Goal: Information Seeking & Learning: Learn about a topic

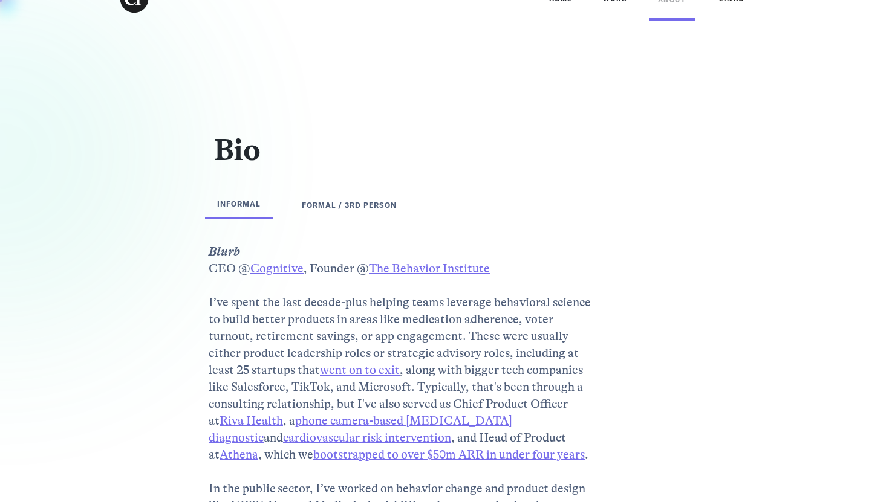
scroll to position [27, 0]
click at [470, 269] on link "The Behavior Institute ‍" at bounding box center [429, 268] width 121 height 14
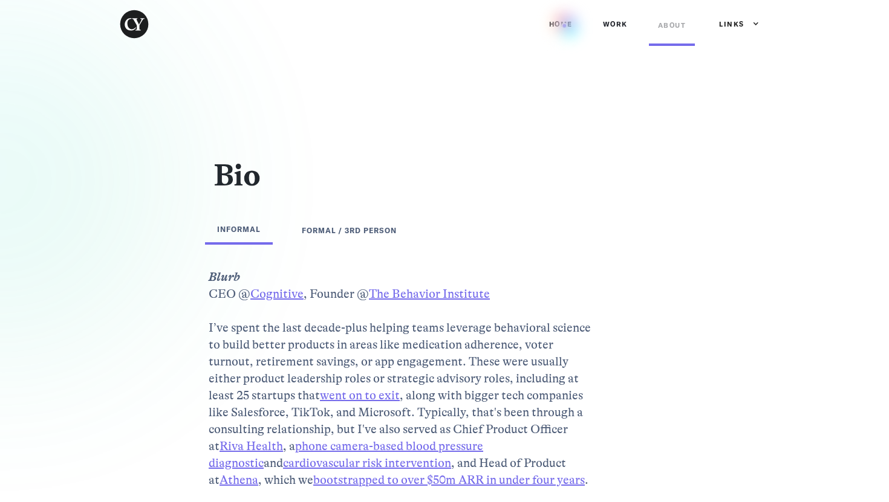
click at [564, 25] on link "Home" at bounding box center [561, 24] width 42 height 36
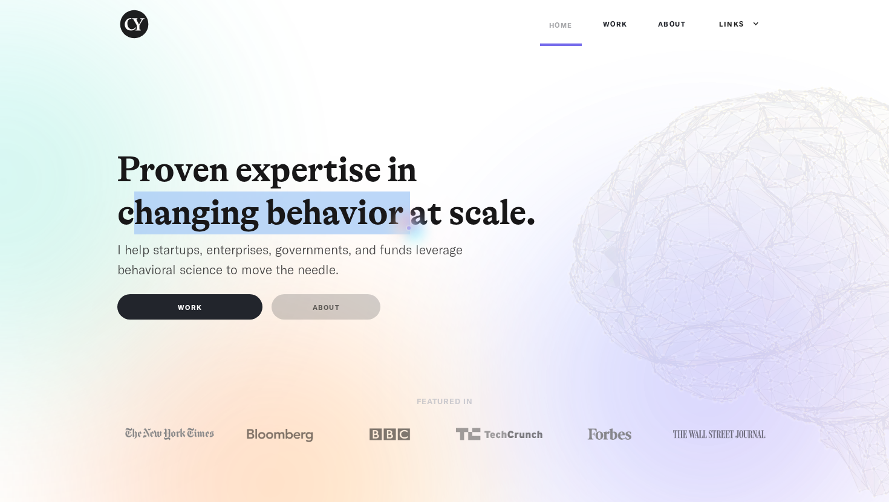
drag, startPoint x: 141, startPoint y: 195, endPoint x: 407, endPoint y: 226, distance: 268.4
click at [408, 227] on h1 "Proven expertise in changing behavior at scale." at bounding box center [334, 191] width 435 height 85
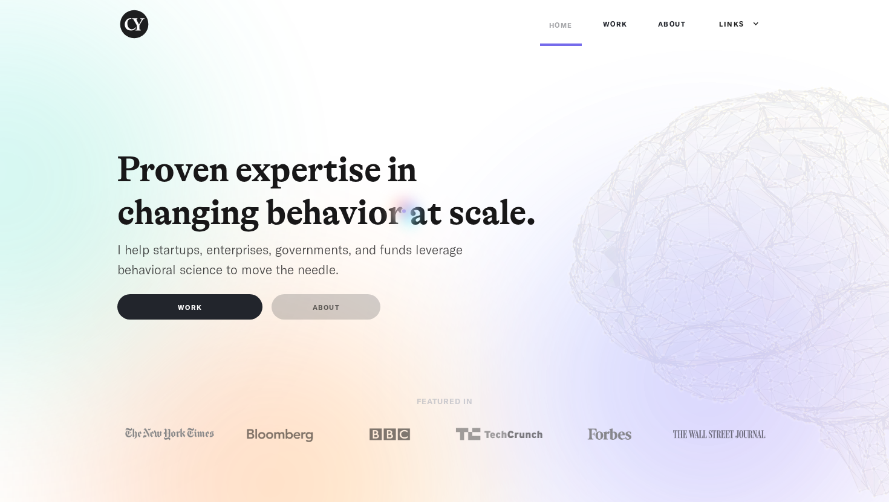
click at [404, 211] on h1 "Proven expertise in changing behavior at scale." at bounding box center [334, 191] width 435 height 85
click at [341, 309] on link "ABOUT" at bounding box center [325, 306] width 109 height 25
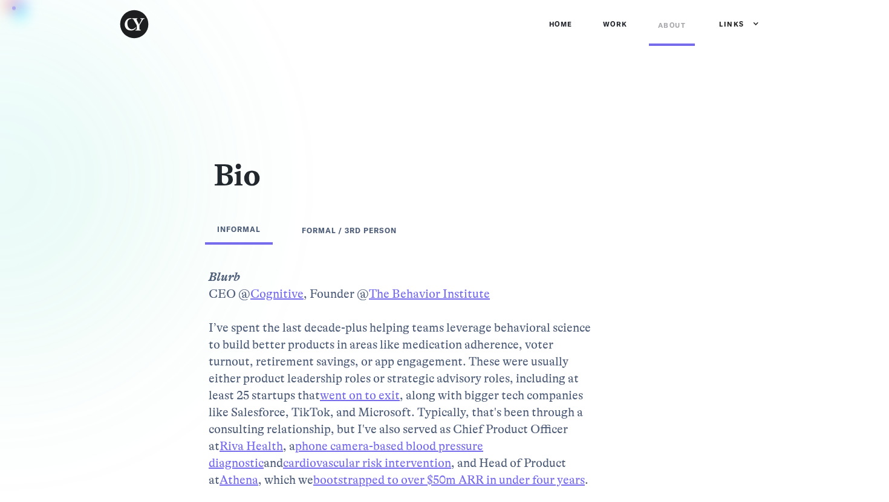
scroll to position [177, 0]
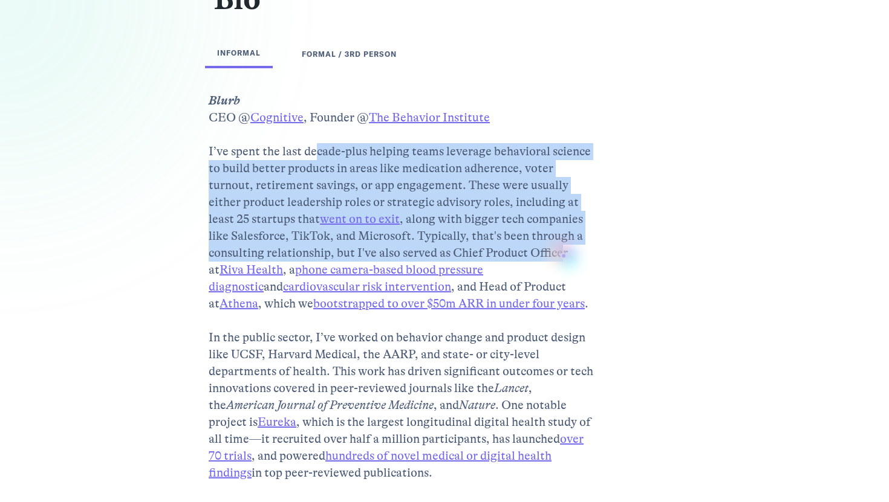
drag, startPoint x: 315, startPoint y: 154, endPoint x: 563, endPoint y: 256, distance: 268.4
click at [563, 256] on p "Blurb CEO @ Cognitive , Founder @ The Behavior Institute ‍ I’ve spent the last …" at bounding box center [402, 397] width 387 height 609
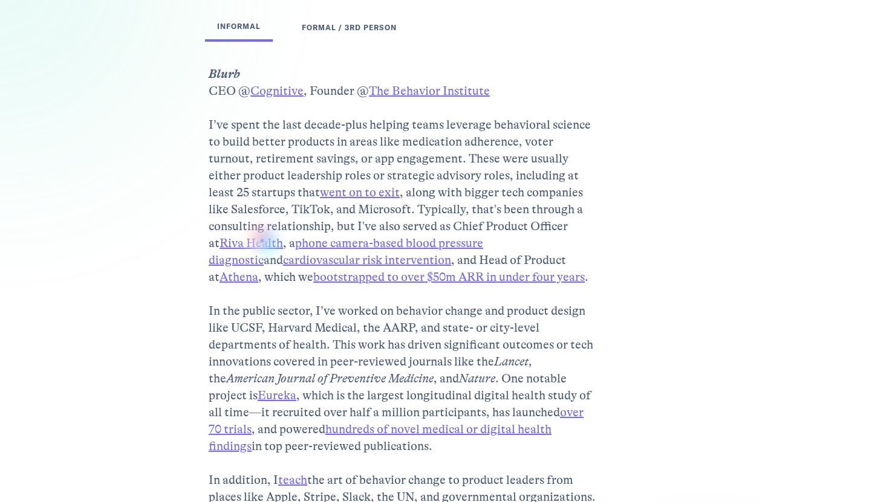
scroll to position [0, 0]
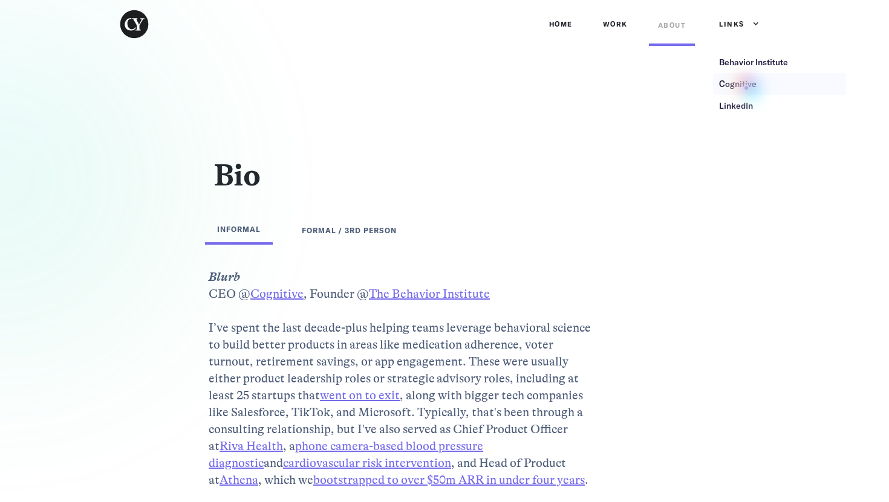
click at [746, 88] on div "Cognitive" at bounding box center [737, 84] width 37 height 12
click at [616, 30] on link "Work" at bounding box center [615, 24] width 43 height 36
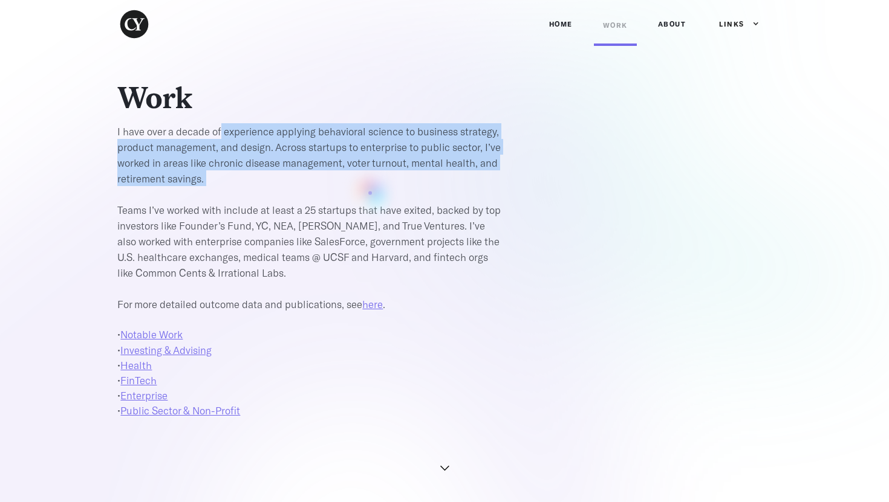
drag, startPoint x: 220, startPoint y: 135, endPoint x: 368, endPoint y: 190, distance: 157.8
click at [369, 190] on p "I have over a decade of experience applying behavioral science to business stra…" at bounding box center [310, 217] width 387 height 189
click at [368, 190] on p "I have over a decade of experience applying behavioral science to business stra…" at bounding box center [310, 217] width 387 height 189
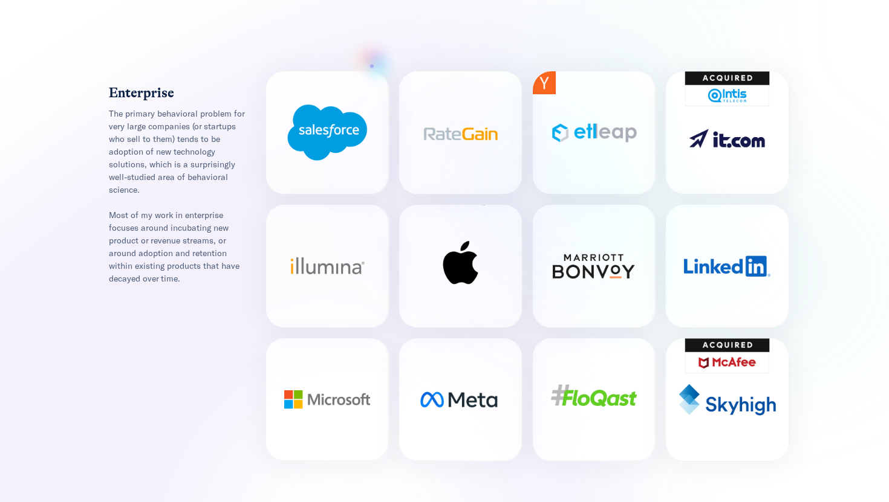
scroll to position [4293, 0]
